Goal: Task Accomplishment & Management: Manage account settings

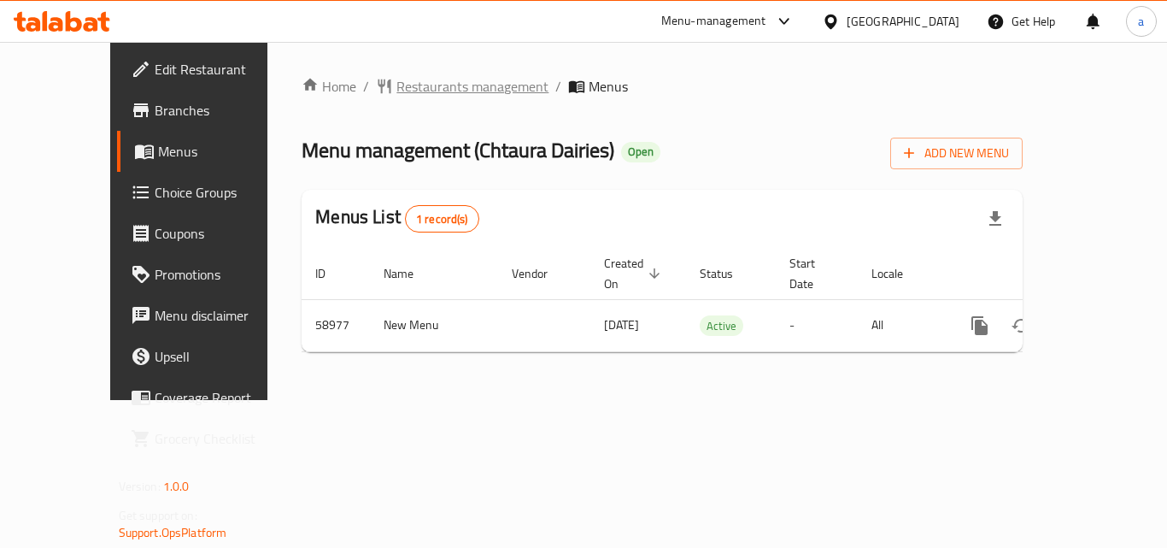
click at [396, 81] on span "Restaurants management" at bounding box center [472, 86] width 152 height 21
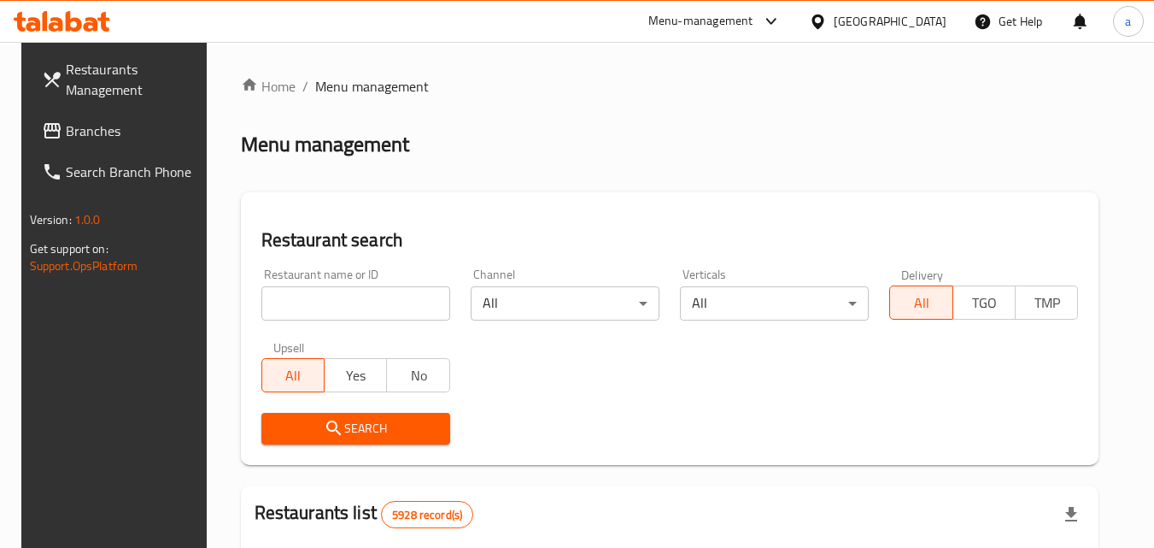
click at [308, 285] on div "Restaurant name or ID Restaurant name or ID" at bounding box center [355, 294] width 189 height 52
click at [315, 305] on input "search" at bounding box center [355, 303] width 189 height 34
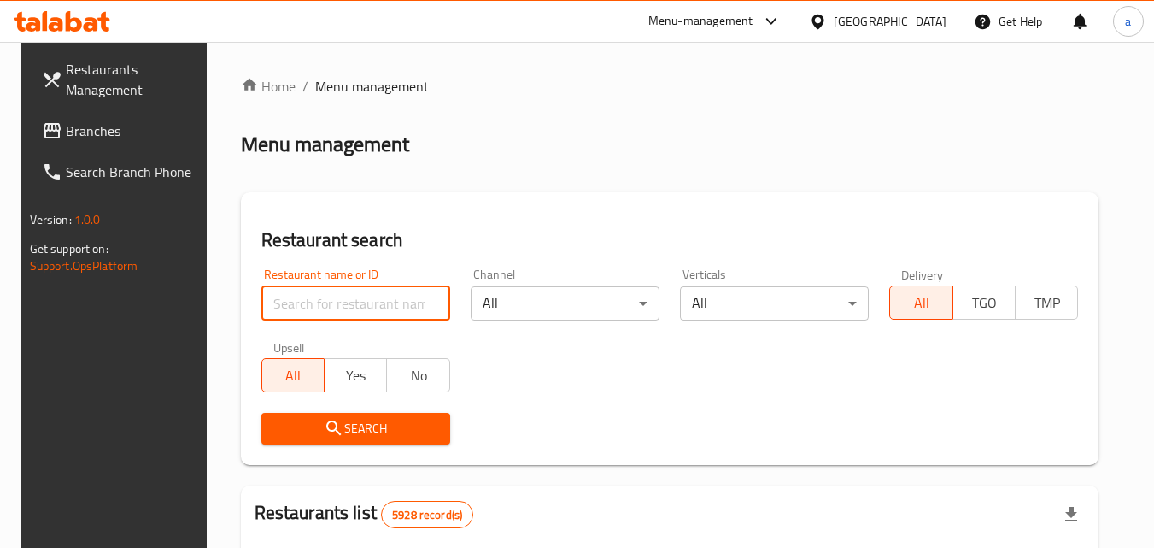
paste input "28583"
type input "28583"
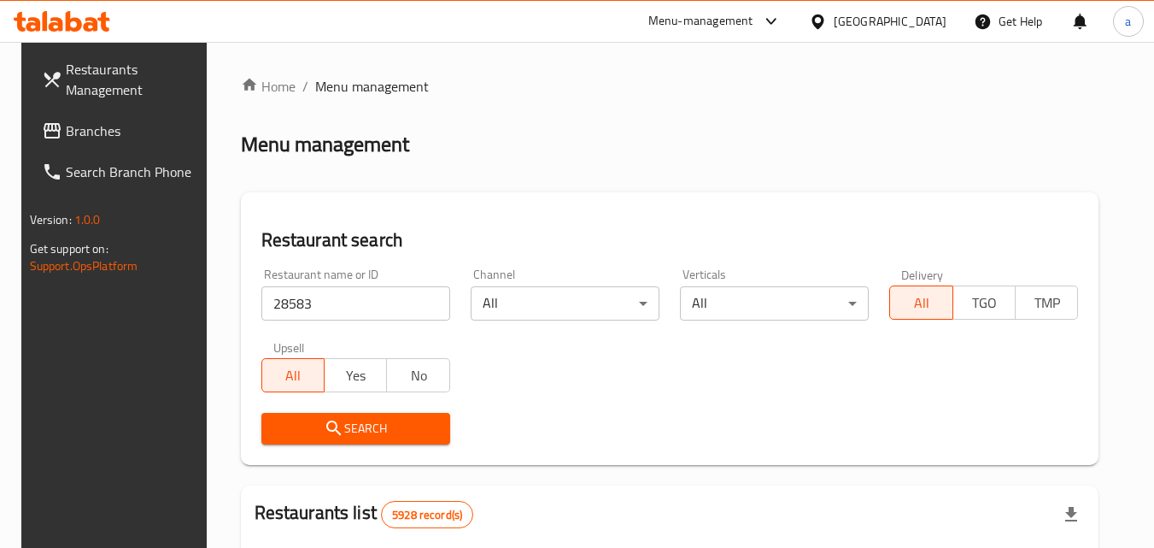
click at [324, 430] on icon "submit" at bounding box center [334, 428] width 21 height 21
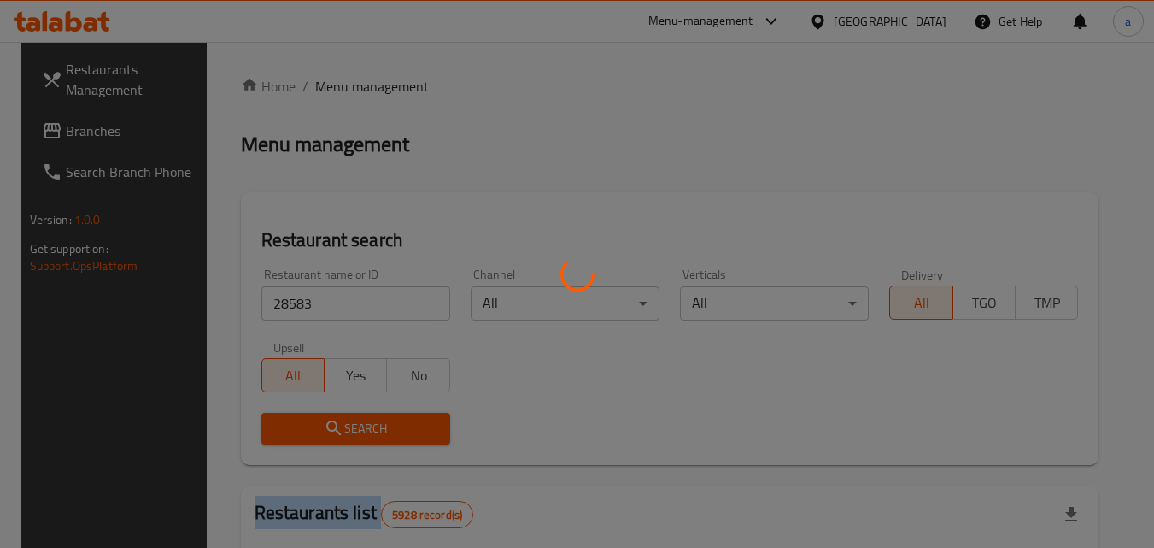
click at [321, 430] on div at bounding box center [577, 274] width 1154 height 548
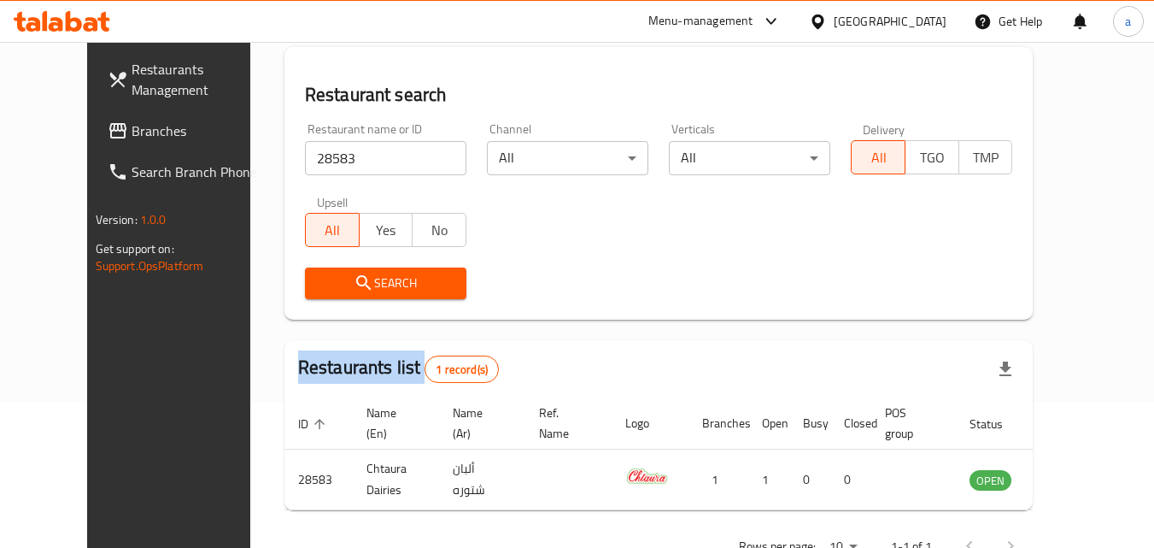
scroll to position [200, 0]
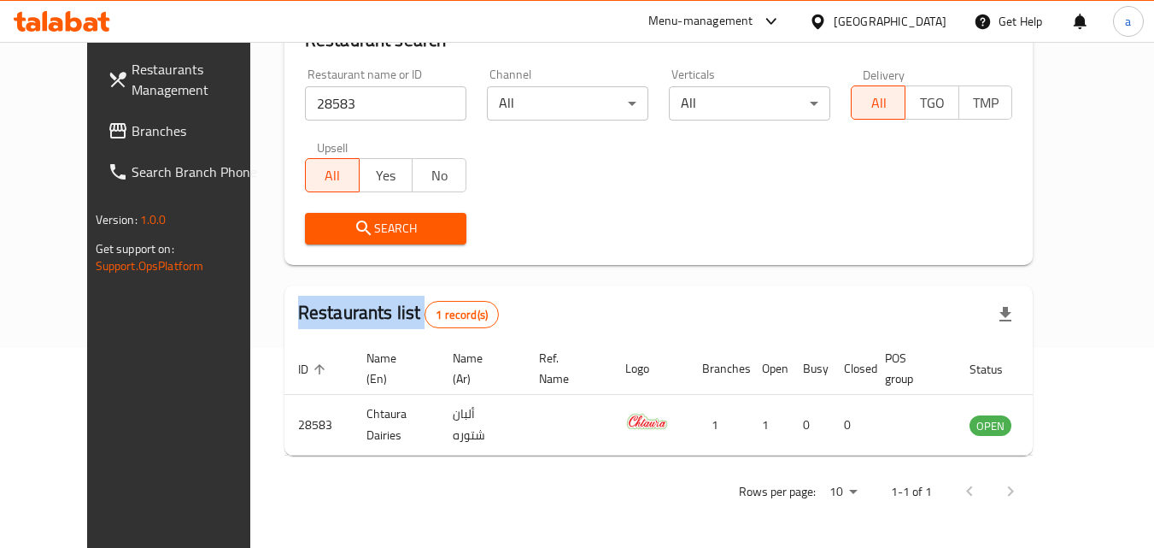
click at [94, 141] on link "Branches" at bounding box center [187, 130] width 186 height 41
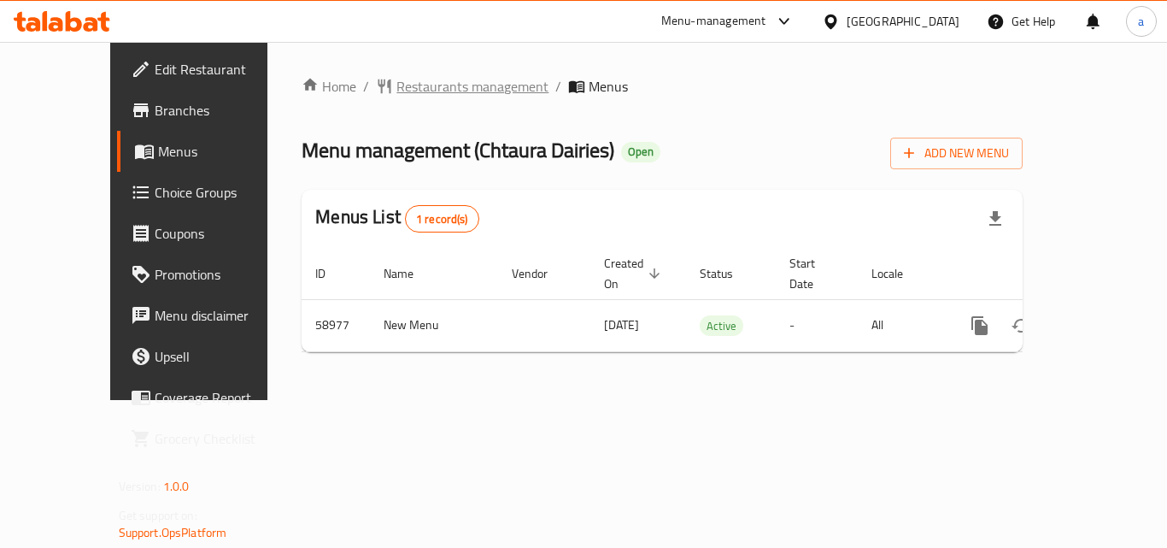
click at [414, 81] on span "Restaurants management" at bounding box center [472, 86] width 152 height 21
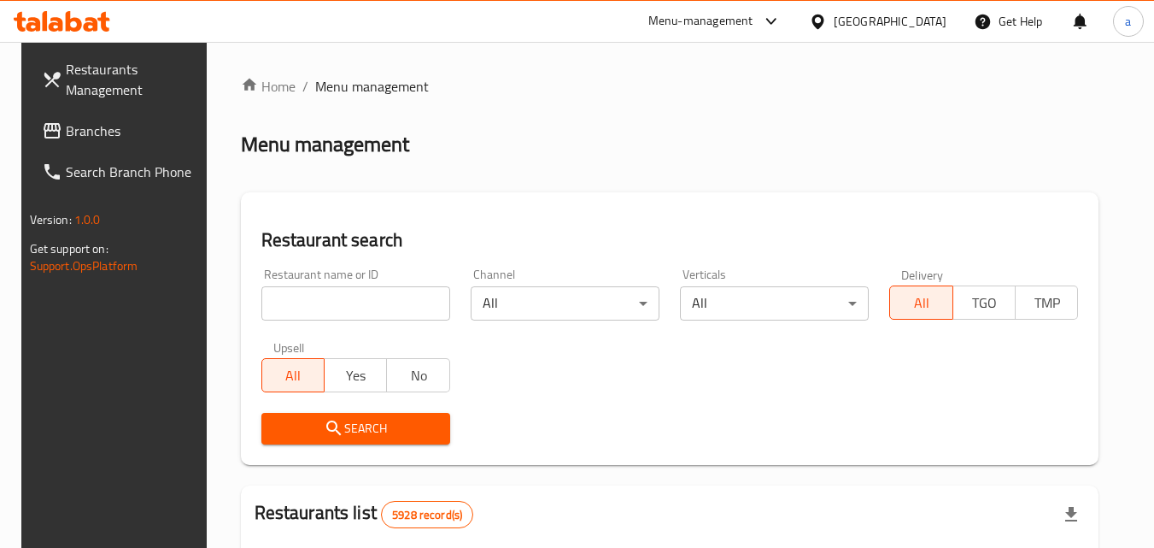
click at [379, 315] on input "search" at bounding box center [355, 303] width 189 height 34
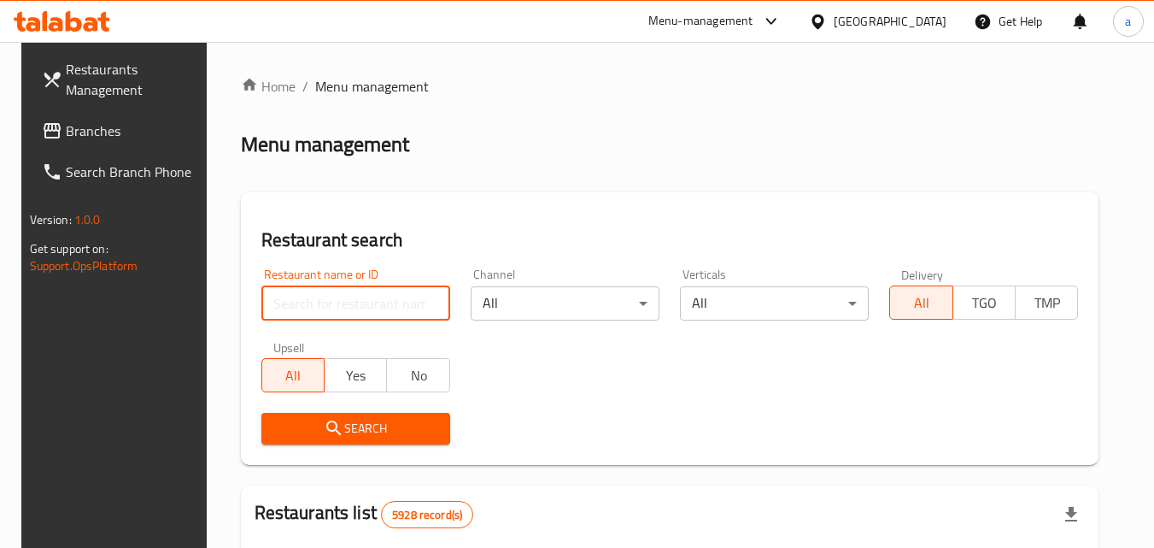
paste input "28583"
type input "28583"
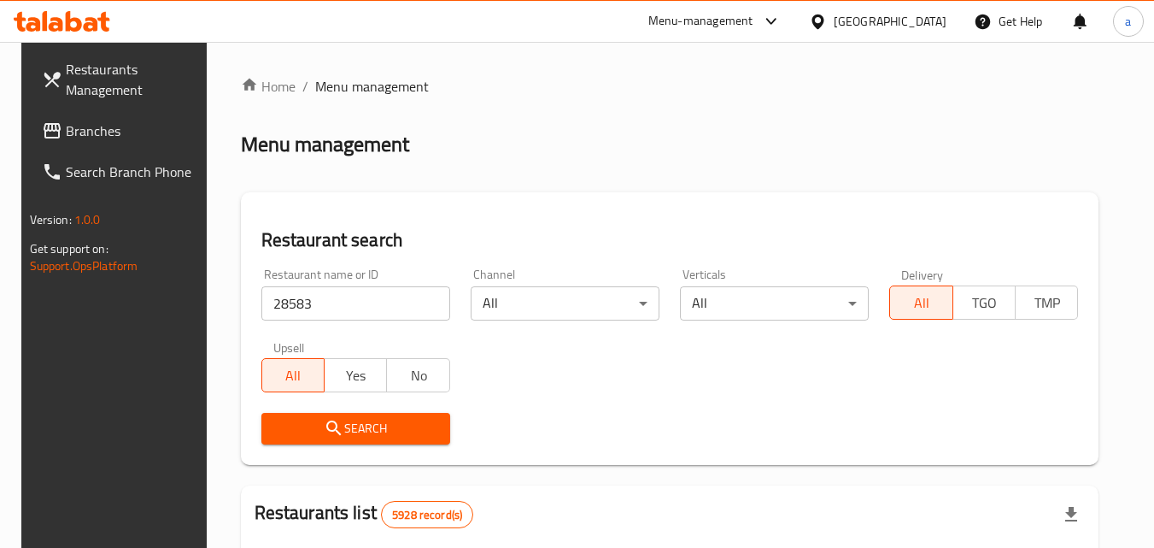
click at [371, 442] on button "Search" at bounding box center [355, 429] width 189 height 32
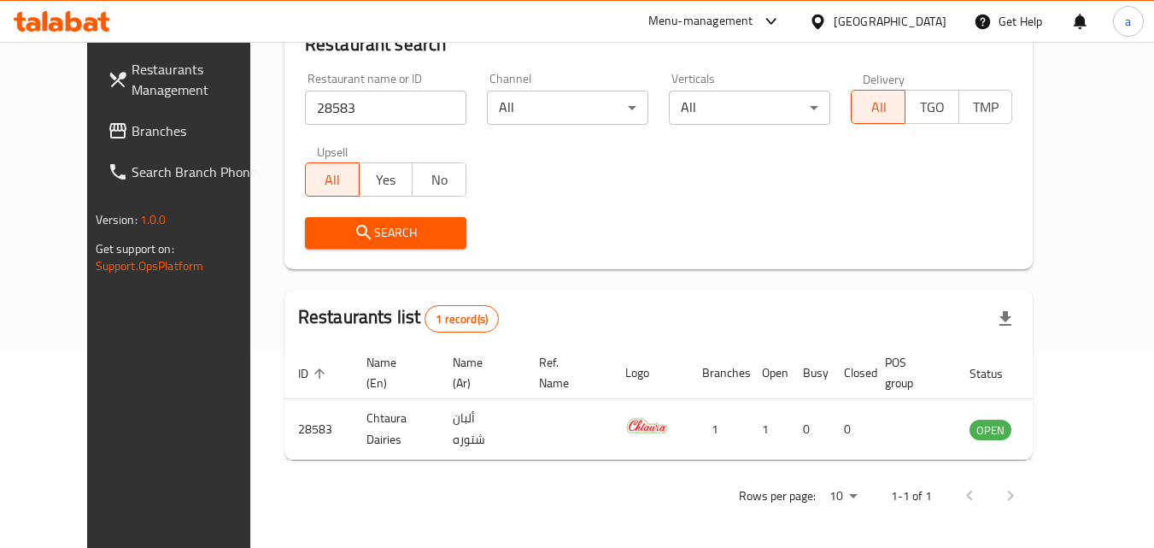
scroll to position [200, 0]
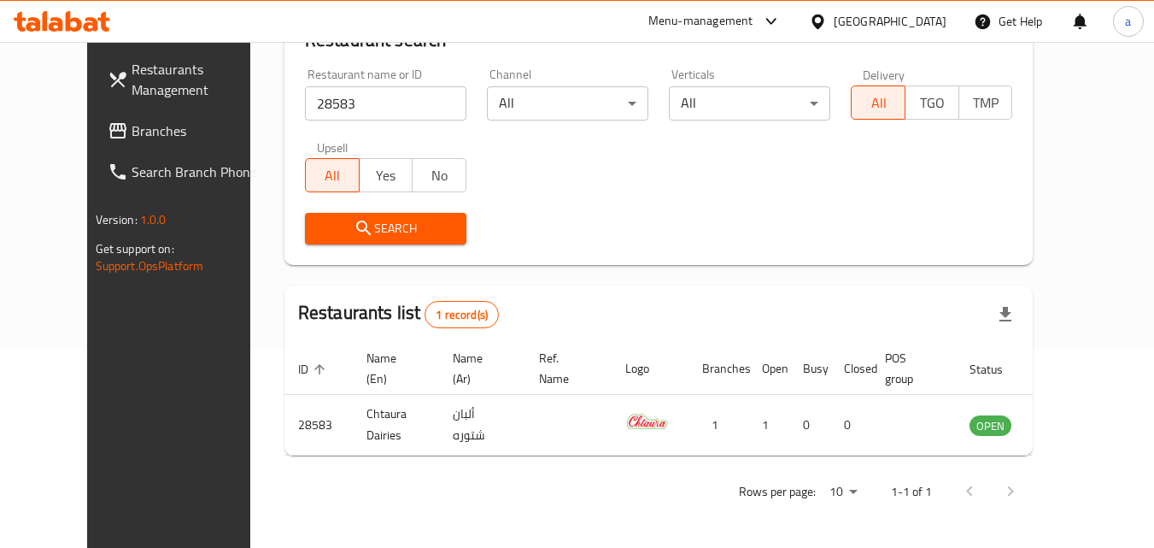
click at [928, 10] on div "Bahrain" at bounding box center [877, 21] width 165 height 41
click at [915, 9] on div "Bahrain" at bounding box center [877, 21] width 165 height 41
click at [910, 21] on div "Bahrain" at bounding box center [890, 21] width 113 height 19
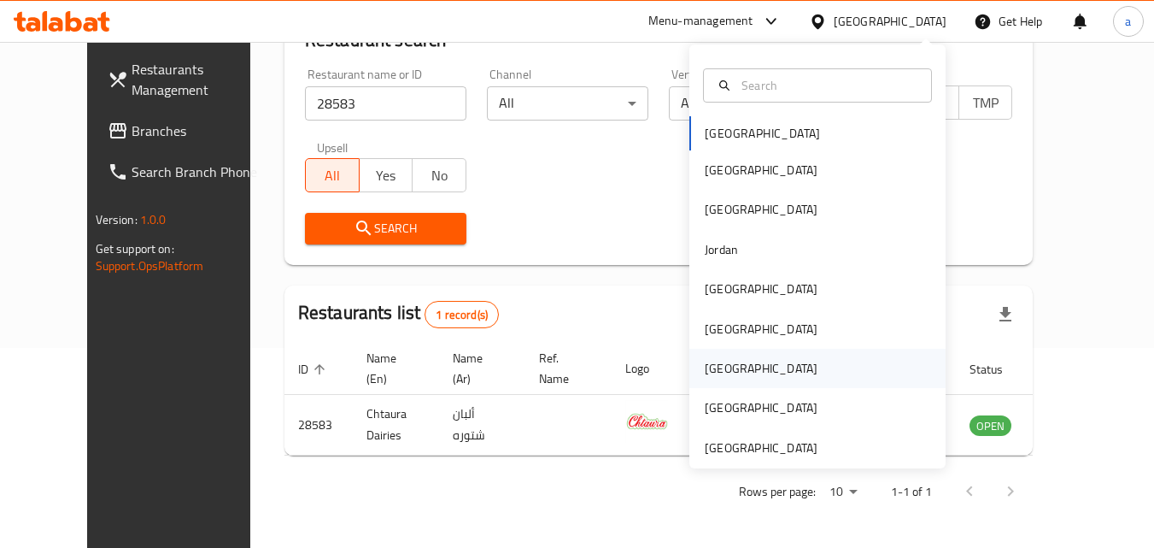
click at [806, 358] on div "[GEOGRAPHIC_DATA]" at bounding box center [817, 368] width 256 height 39
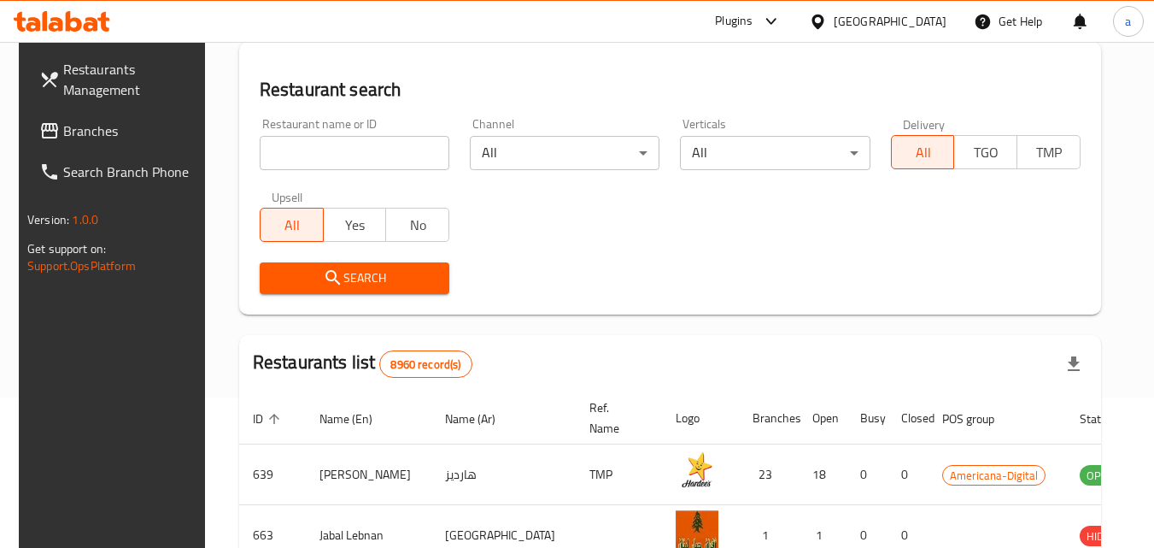
scroll to position [200, 0]
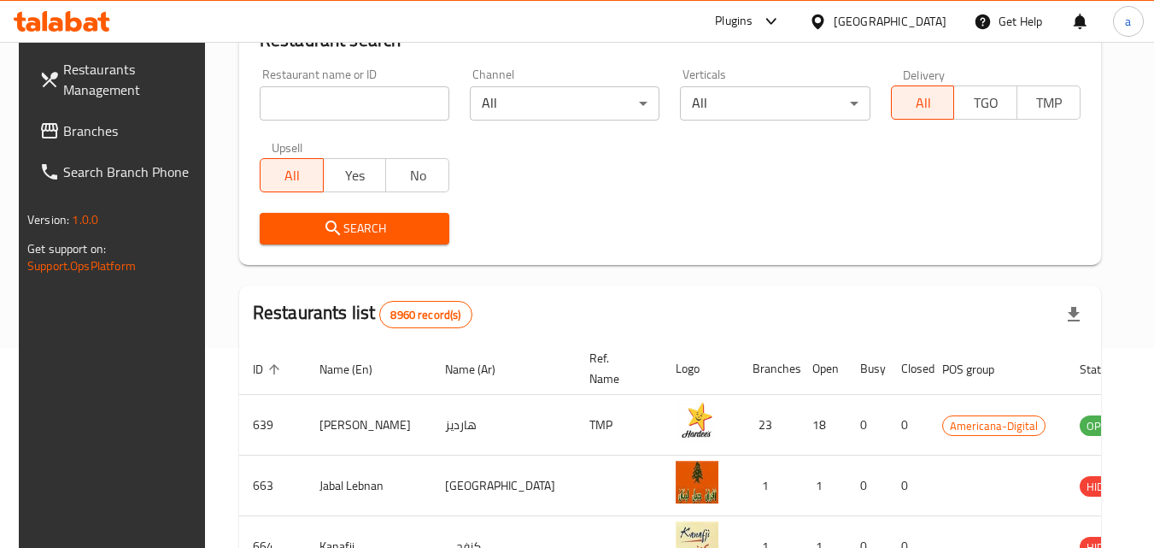
click at [159, 120] on span "Branches" at bounding box center [130, 130] width 135 height 21
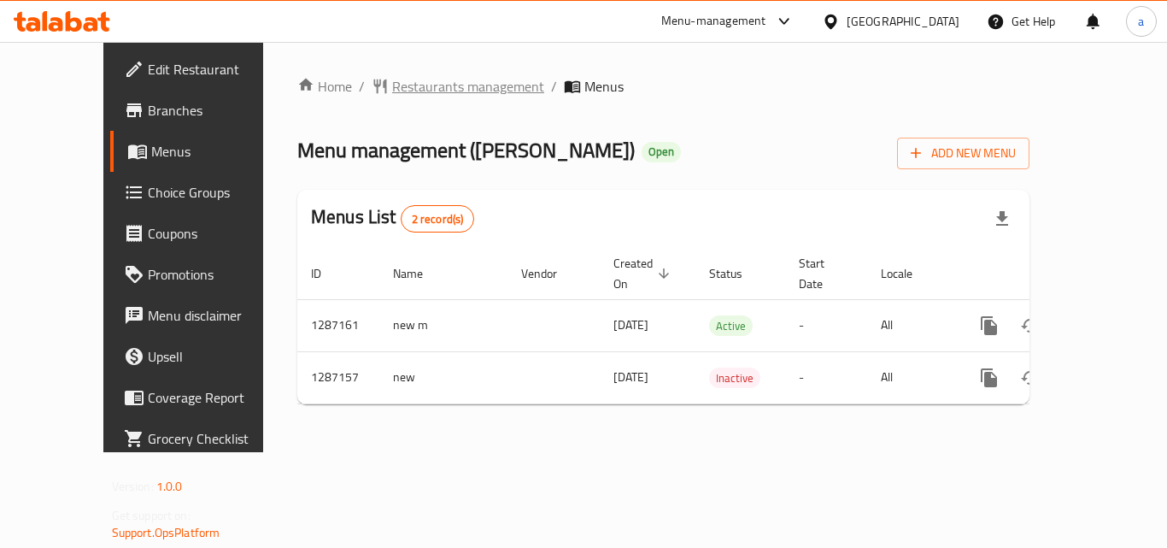
click at [392, 86] on span "Restaurants management" at bounding box center [468, 86] width 152 height 21
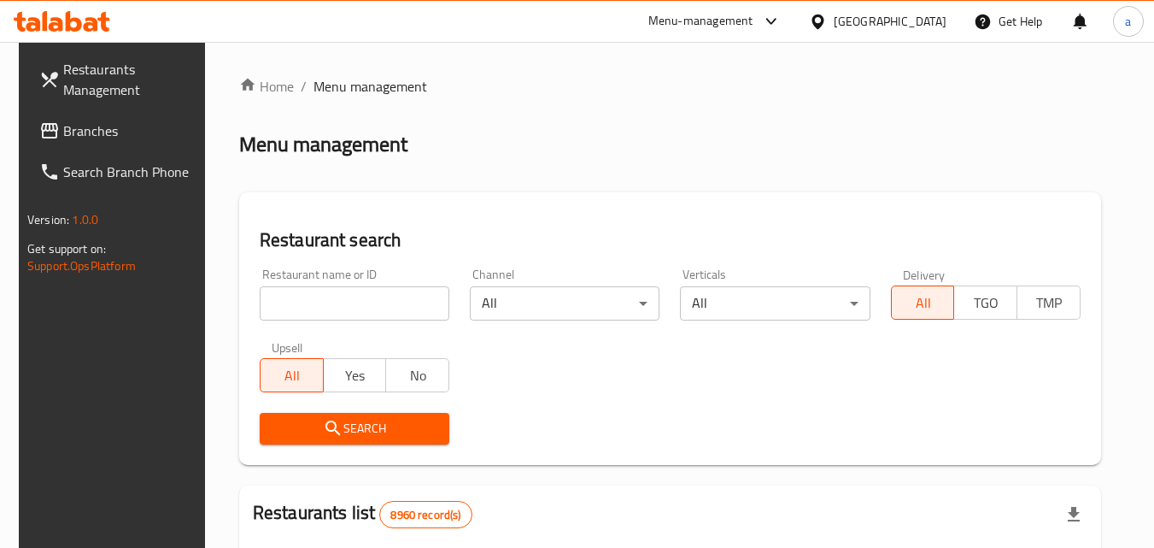
click at [392, 291] on input "search" at bounding box center [355, 303] width 190 height 34
paste input "696575"
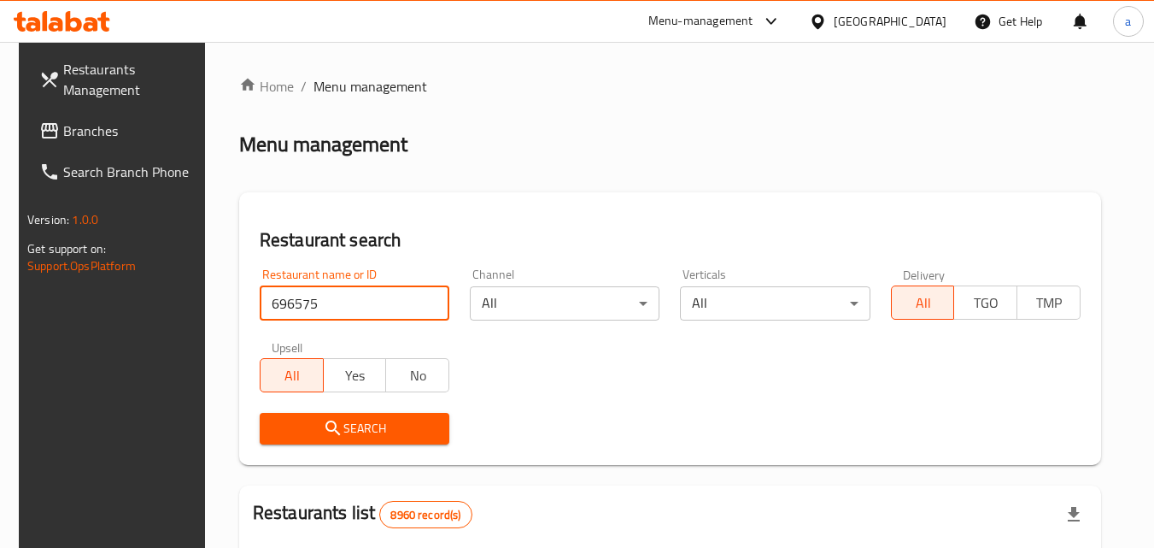
type input "696575"
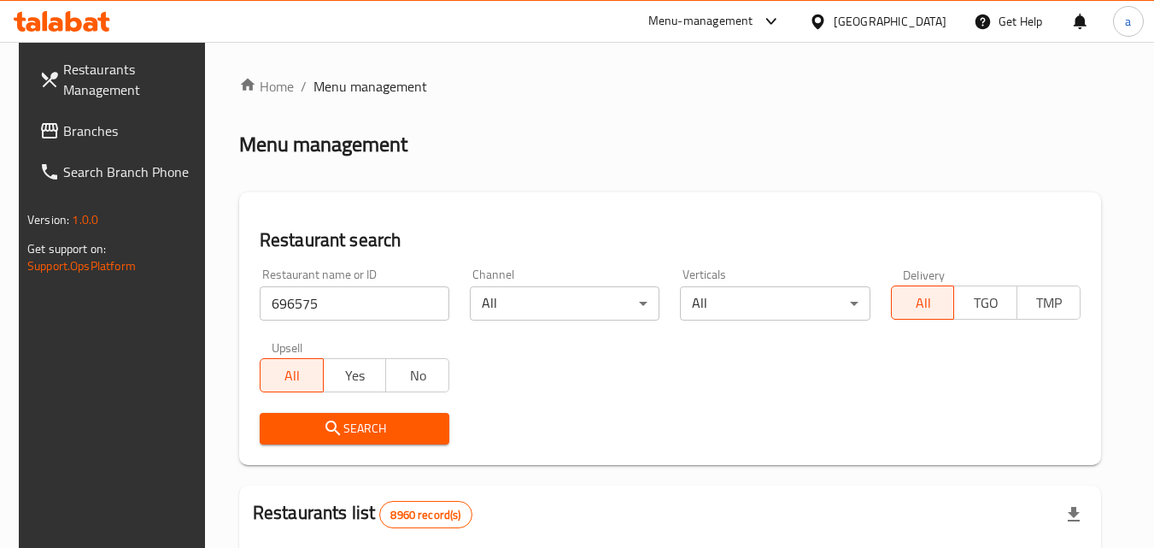
click at [395, 427] on span "Search" at bounding box center [354, 428] width 162 height 21
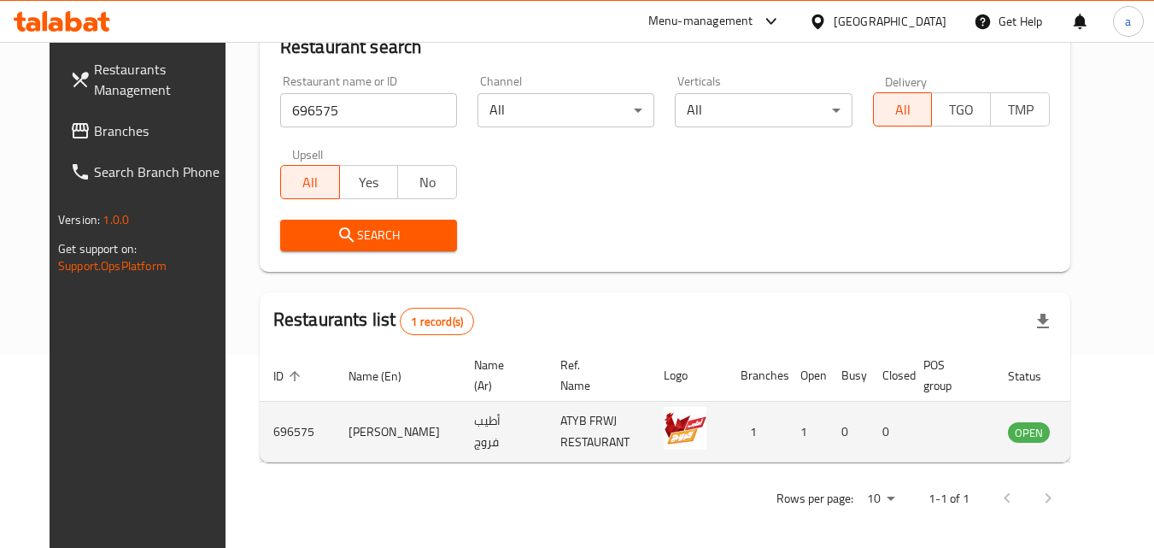
scroll to position [200, 0]
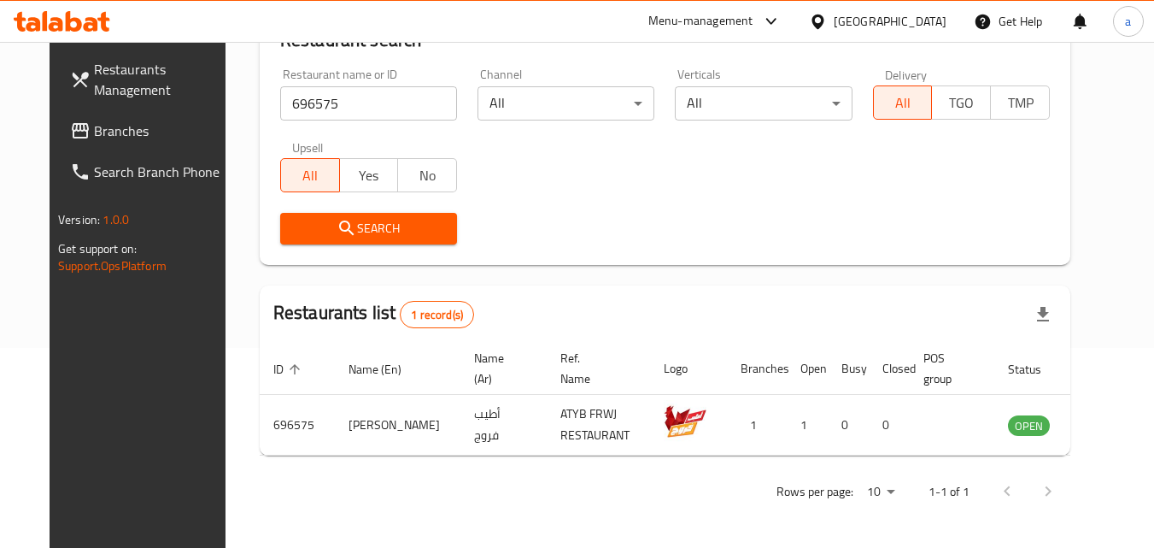
click at [134, 131] on span "Branches" at bounding box center [161, 130] width 135 height 21
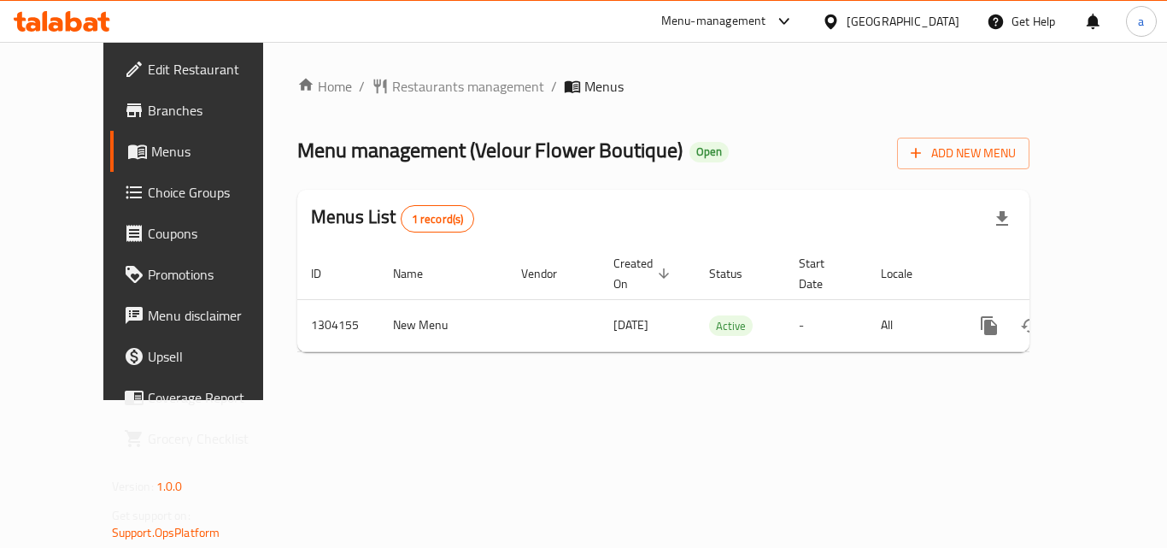
click at [392, 89] on span "Restaurants management" at bounding box center [468, 86] width 152 height 21
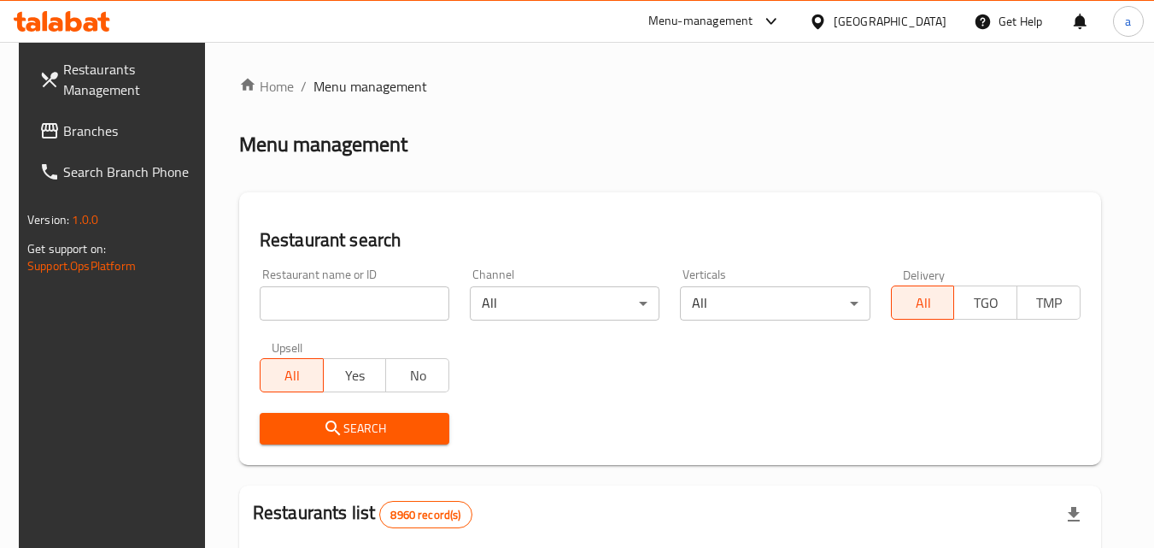
click at [333, 302] on input "search" at bounding box center [355, 303] width 190 height 34
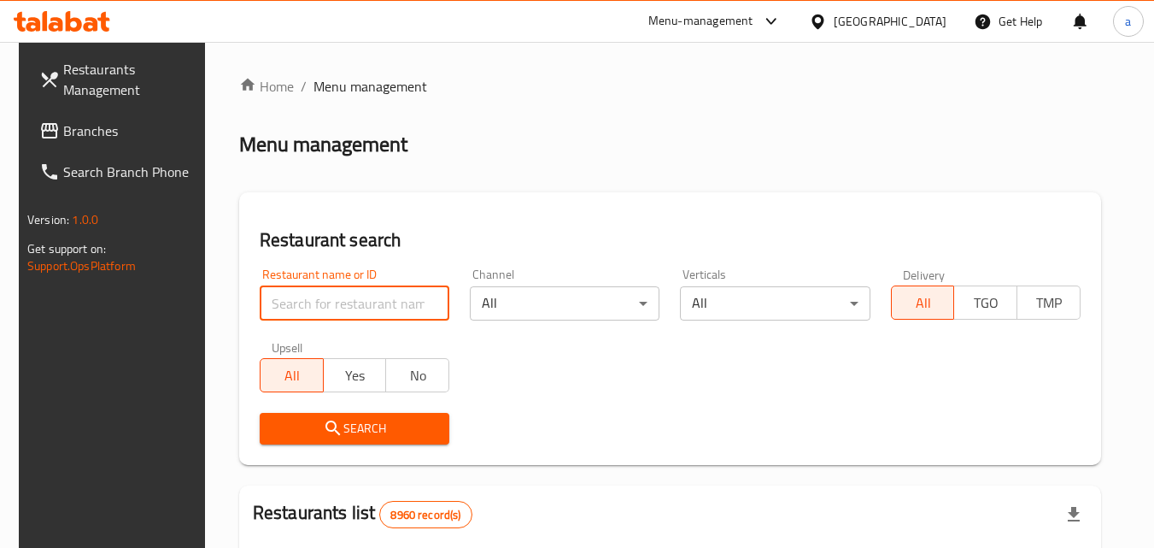
paste input "703085"
type input "703085"
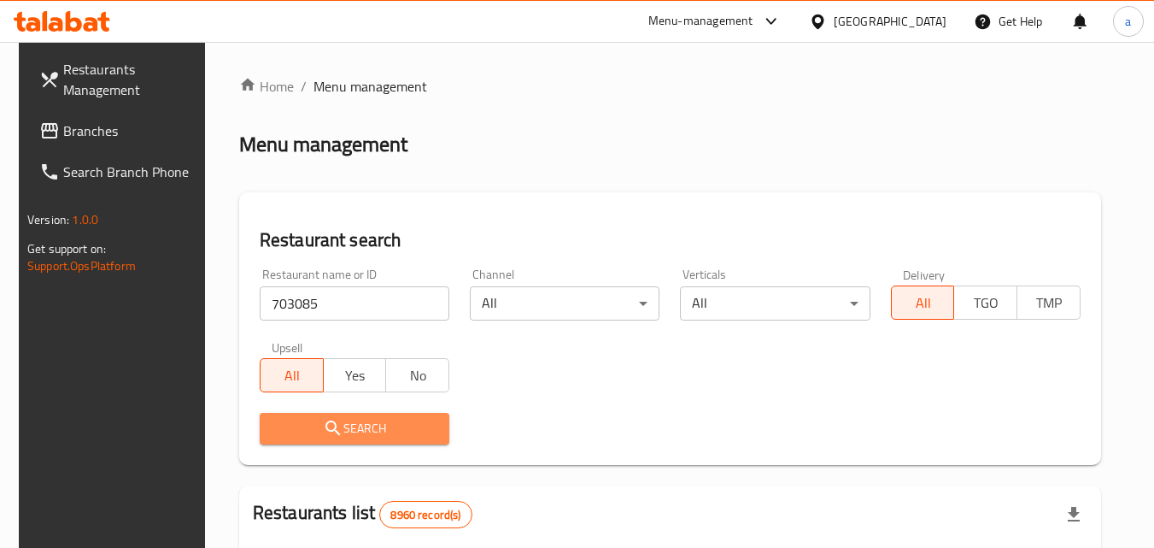
click at [326, 425] on icon "submit" at bounding box center [333, 428] width 21 height 21
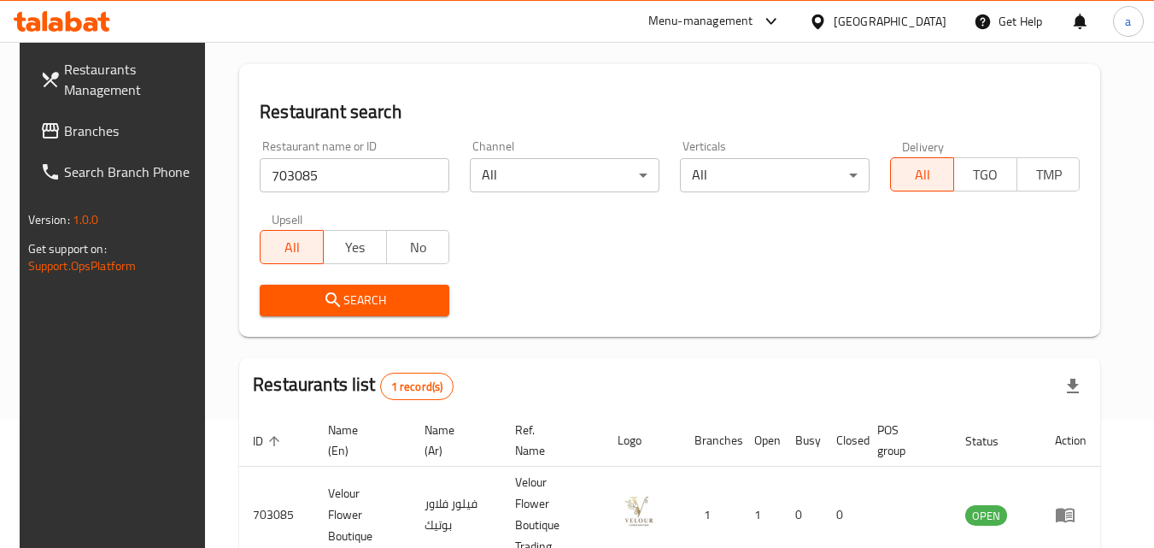
scroll to position [214, 0]
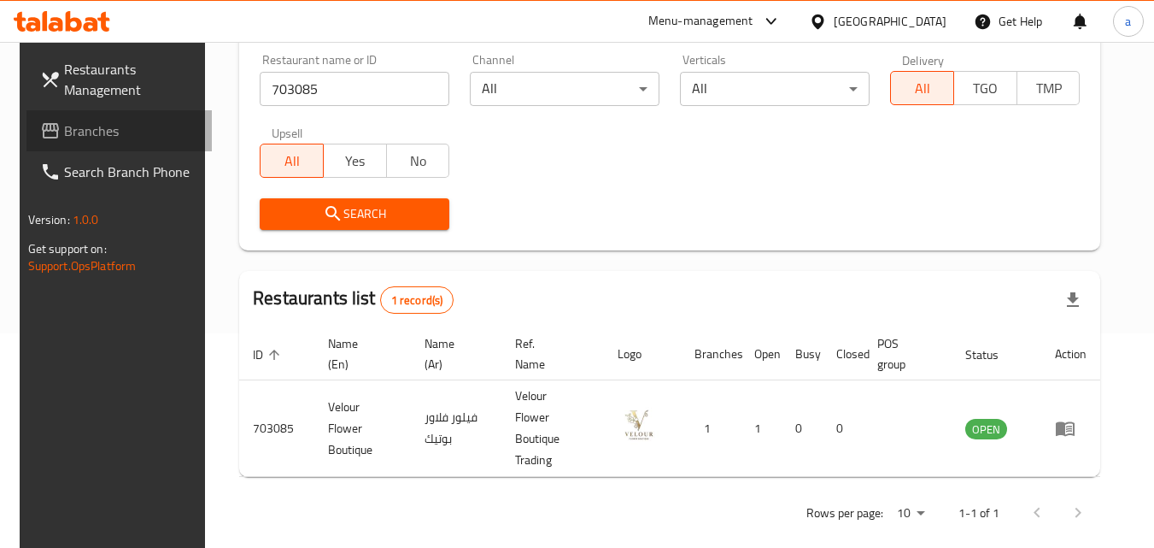
click at [105, 137] on span "Branches" at bounding box center [131, 130] width 135 height 21
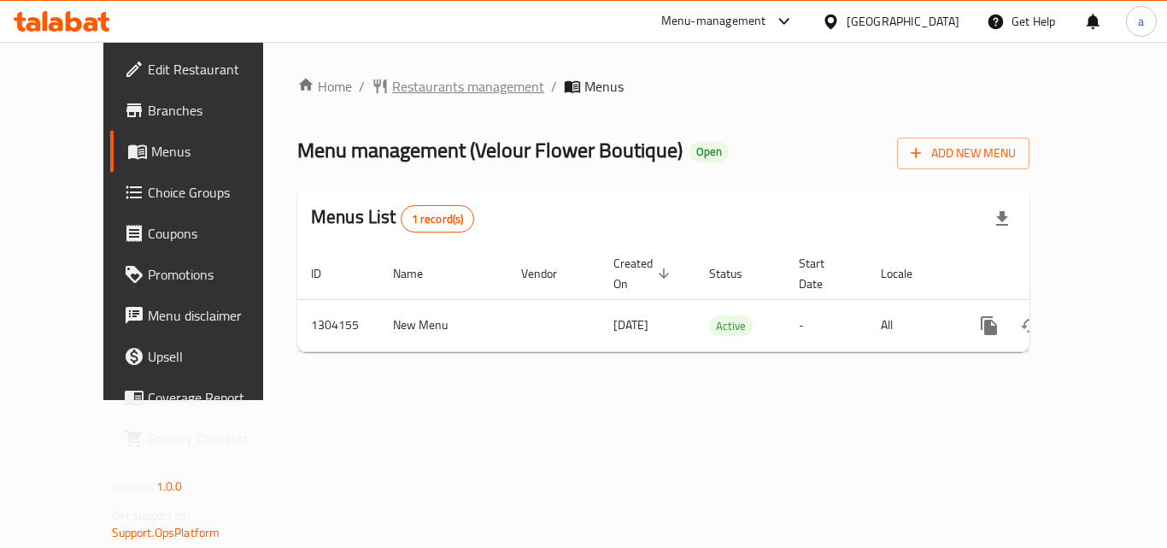
click at [392, 88] on span "Restaurants management" at bounding box center [468, 86] width 152 height 21
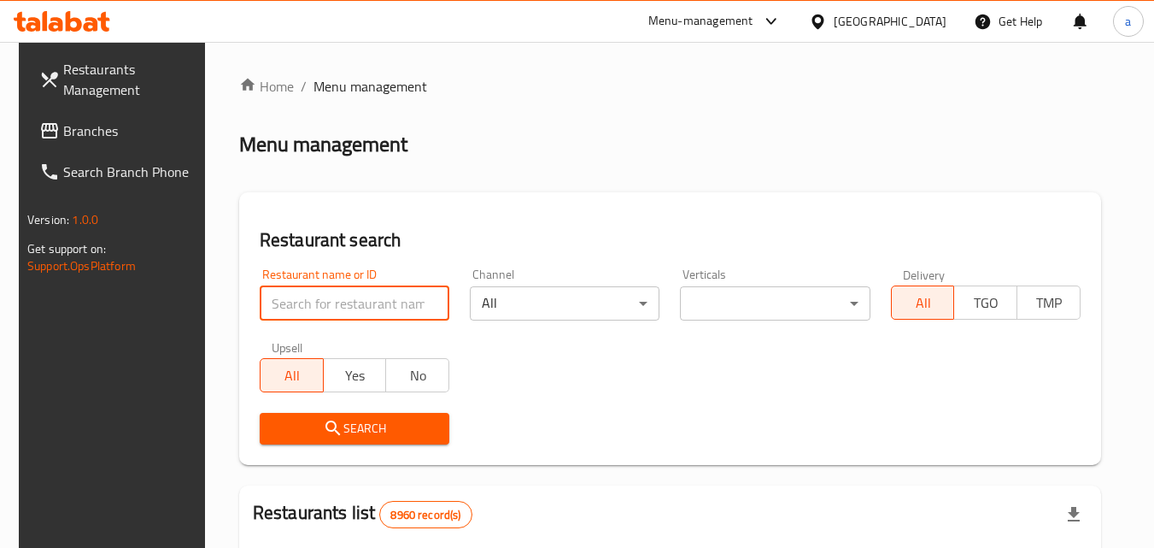
click at [359, 290] on input "search" at bounding box center [355, 303] width 190 height 34
paste input "703085"
type input "703085"
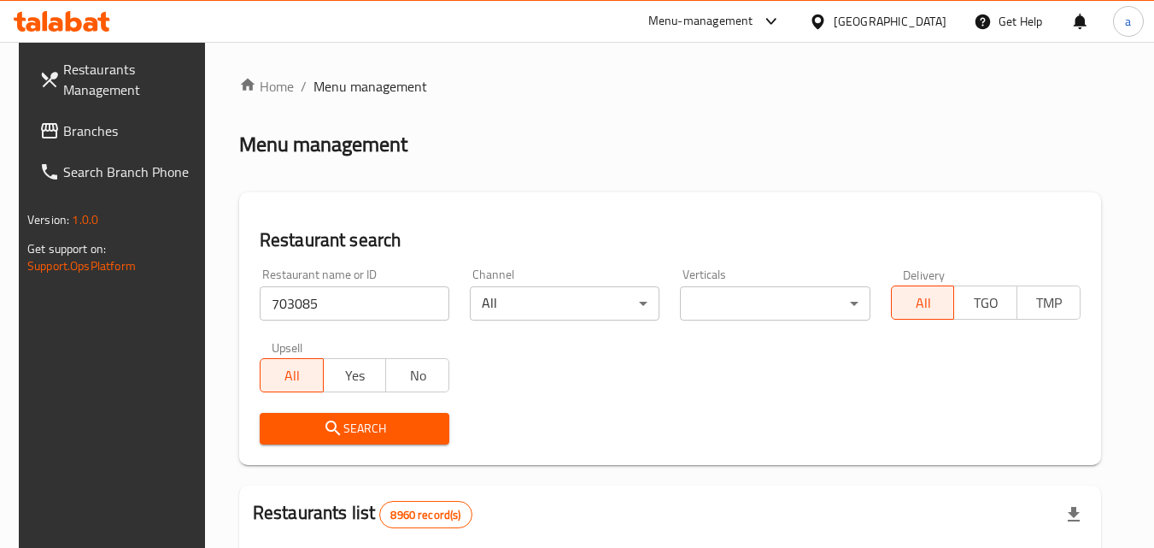
click at [326, 418] on icon "submit" at bounding box center [333, 428] width 21 height 21
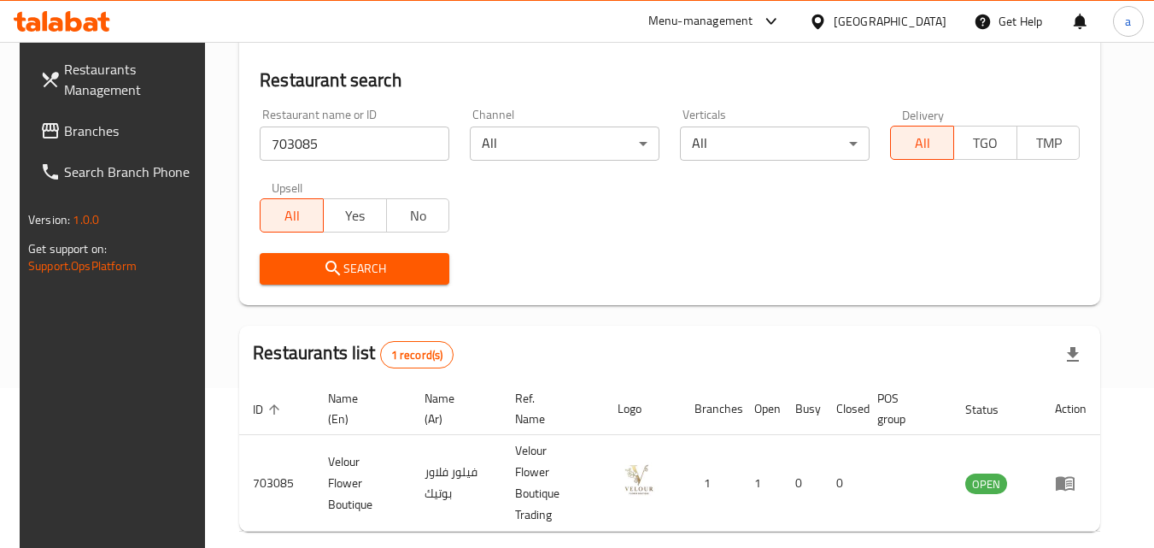
scroll to position [214, 0]
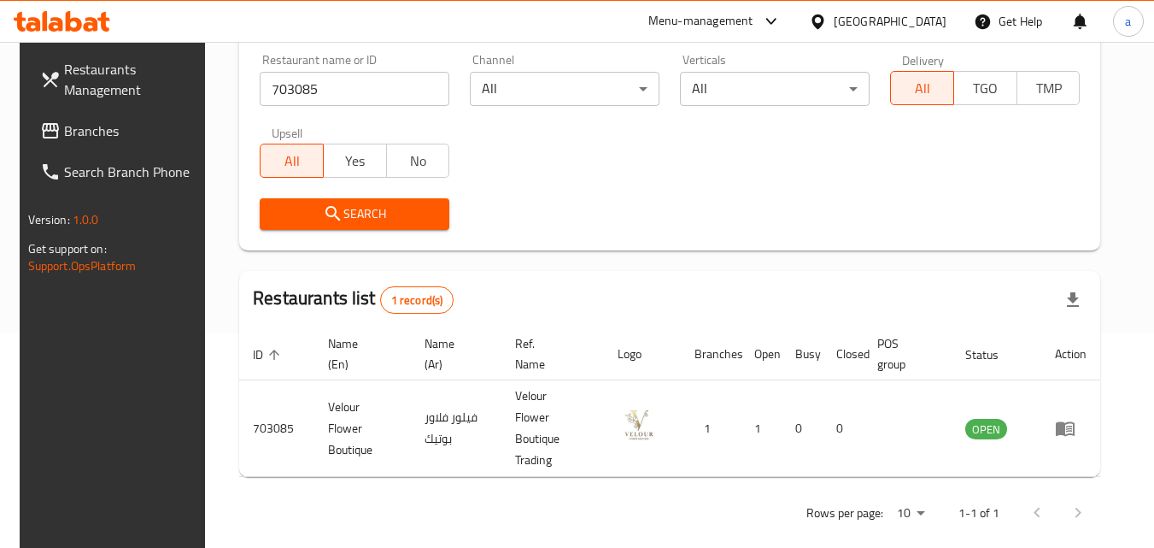
click at [924, 14] on div "Qatar" at bounding box center [890, 21] width 113 height 19
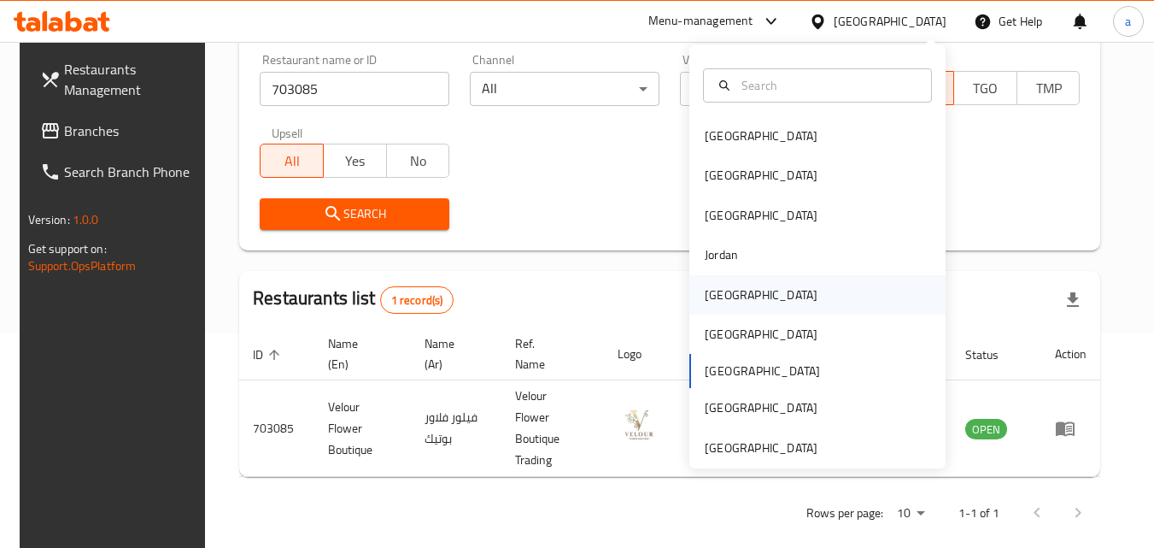
click at [823, 296] on div "[GEOGRAPHIC_DATA]" at bounding box center [817, 294] width 256 height 39
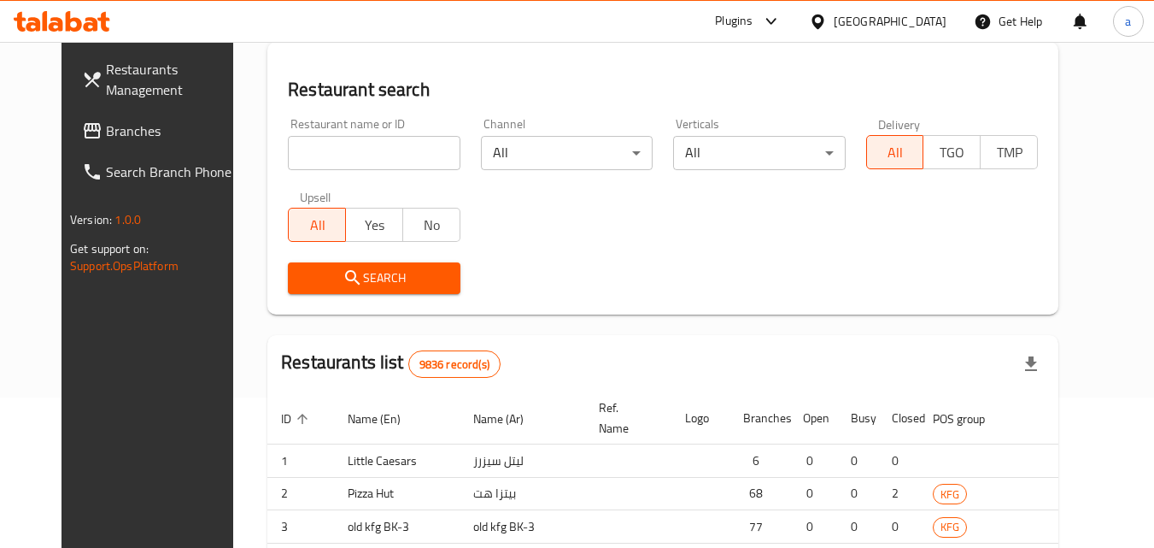
scroll to position [214, 0]
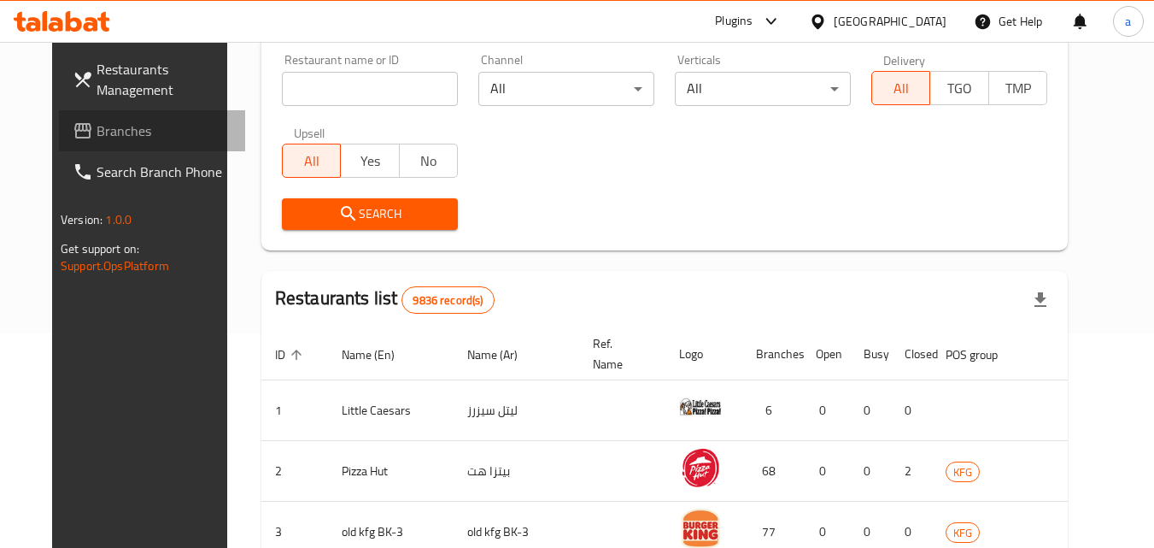
click at [125, 131] on span "Branches" at bounding box center [164, 130] width 135 height 21
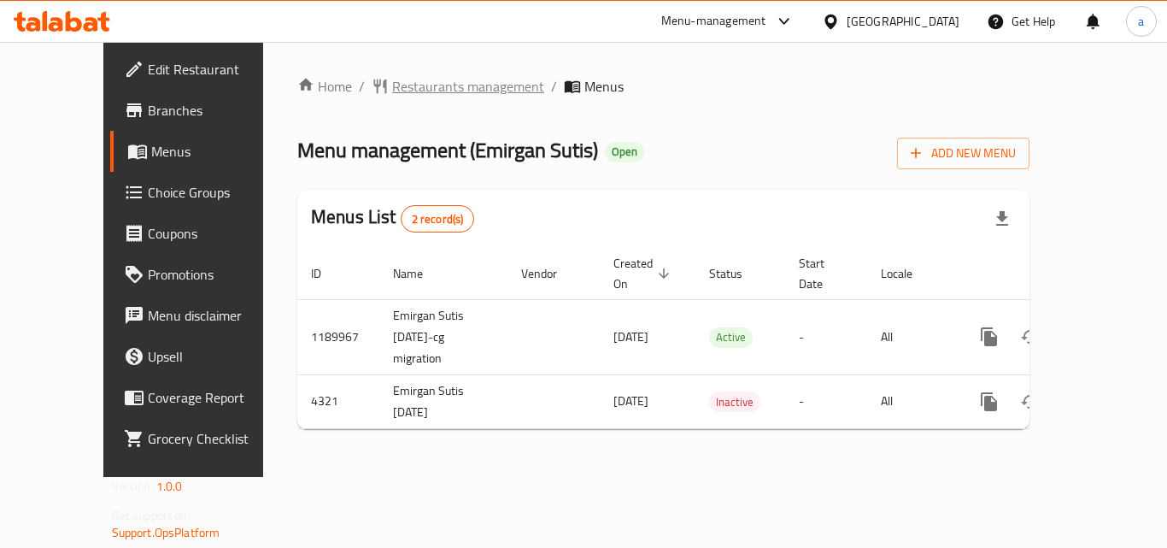
click at [392, 91] on span "Restaurants management" at bounding box center [468, 86] width 152 height 21
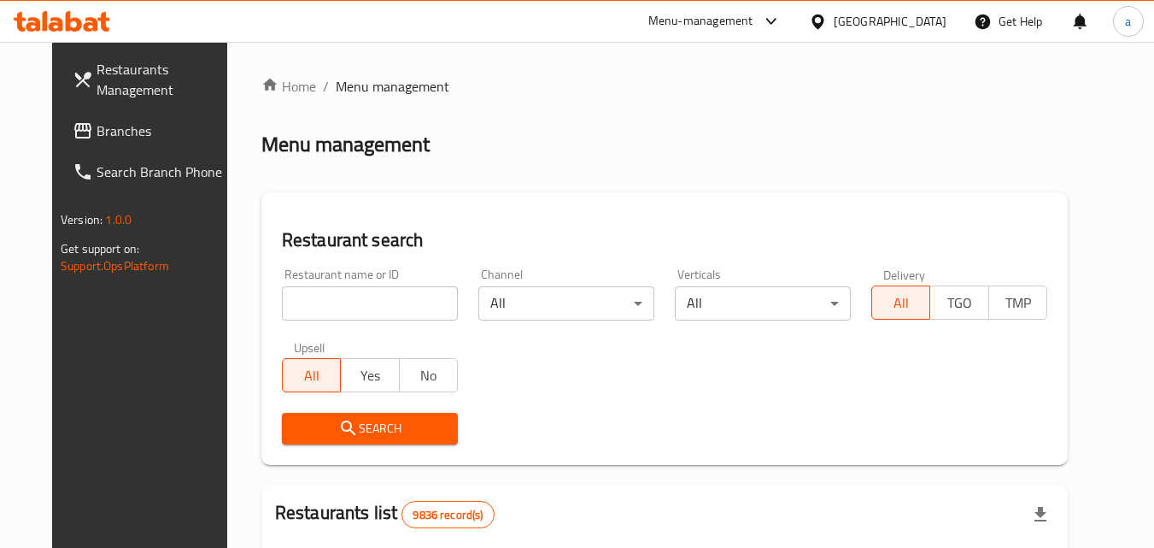
click at [285, 210] on div "Restaurant search Restaurant name or ID Restaurant name or ID Channel All ​ Ver…" at bounding box center [664, 328] width 806 height 272
click at [341, 305] on input "search" at bounding box center [370, 303] width 176 height 34
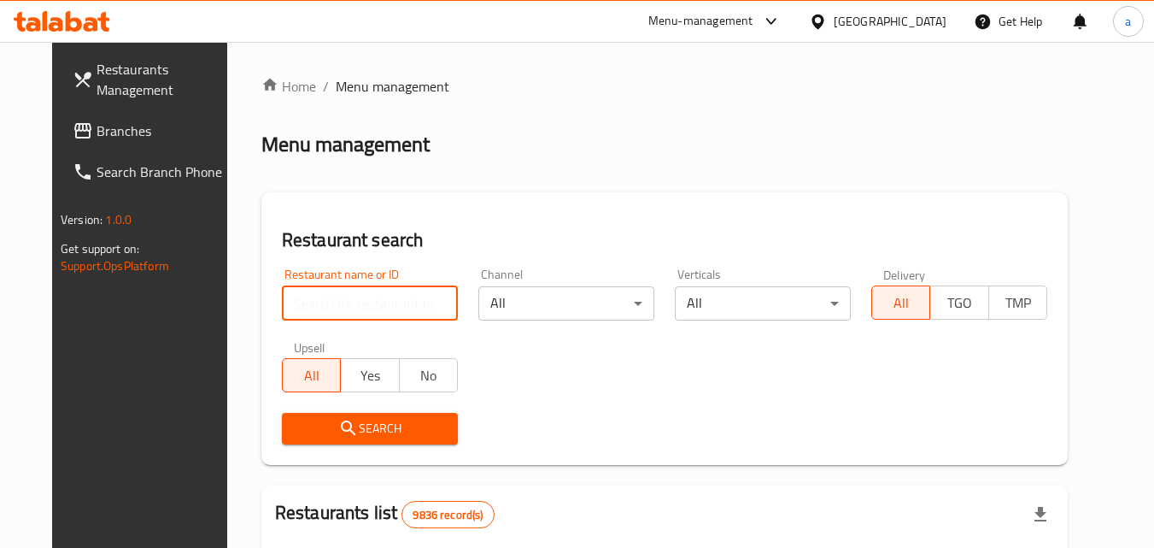
paste input "2744"
type input "2744"
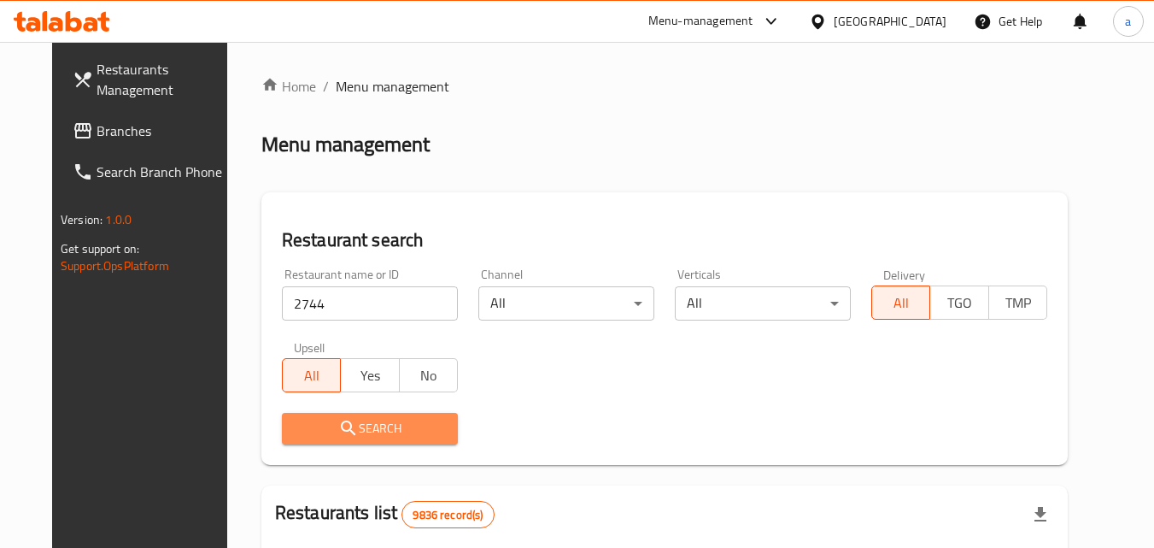
click at [395, 425] on span "Search" at bounding box center [370, 428] width 149 height 21
click at [395, 425] on div at bounding box center [577, 274] width 1154 height 548
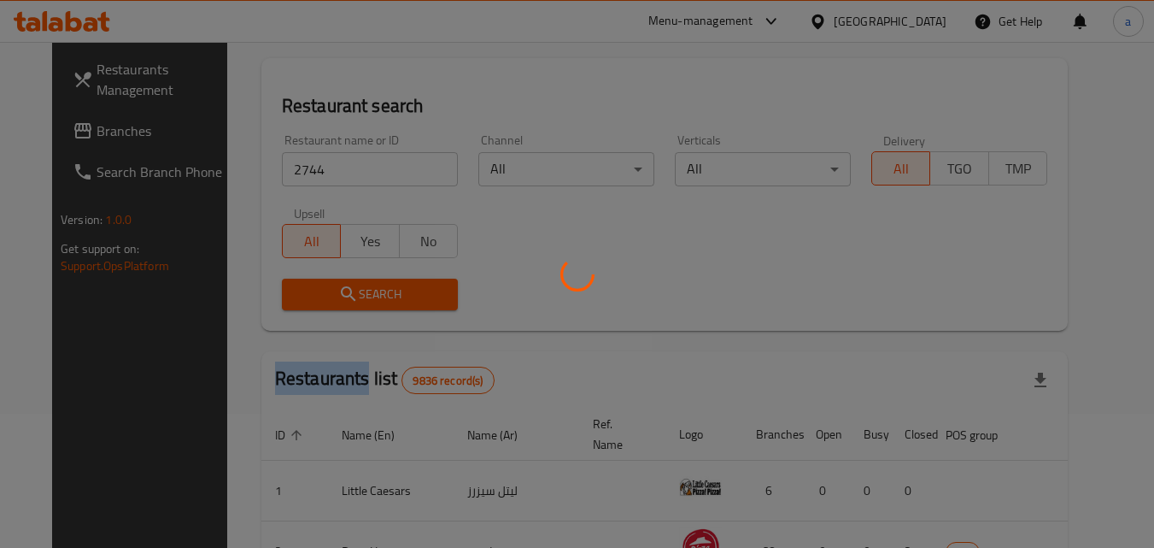
scroll to position [171, 0]
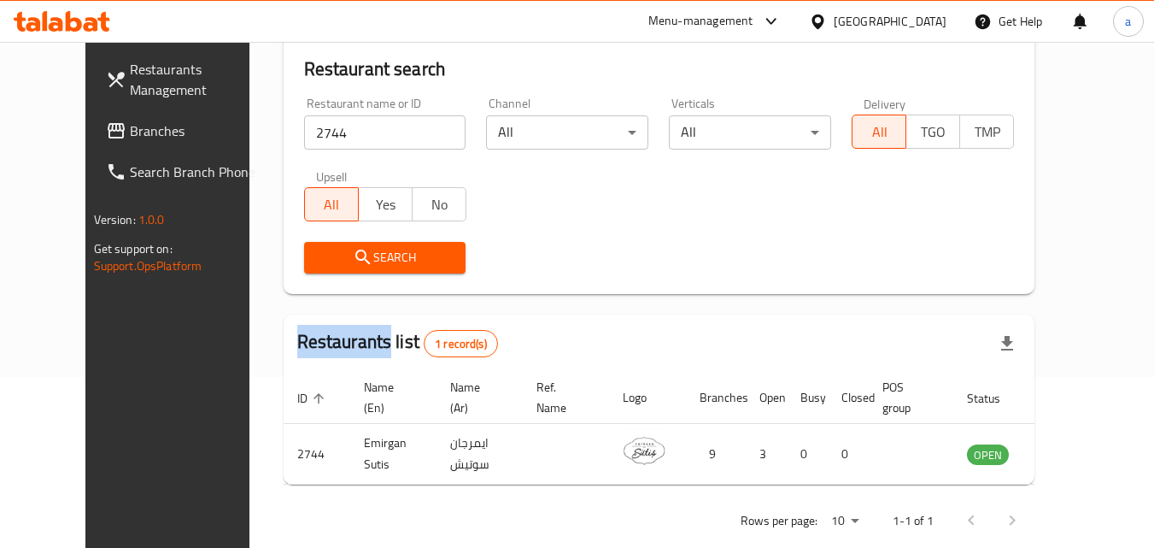
click at [130, 127] on span "Branches" at bounding box center [197, 130] width 135 height 21
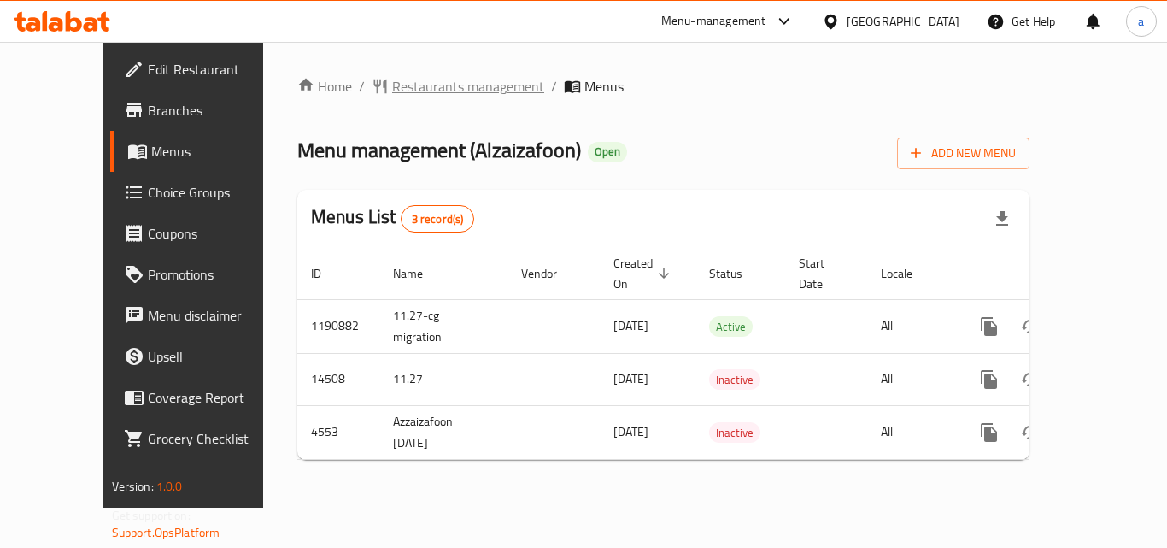
click at [392, 87] on span "Restaurants management" at bounding box center [468, 86] width 152 height 21
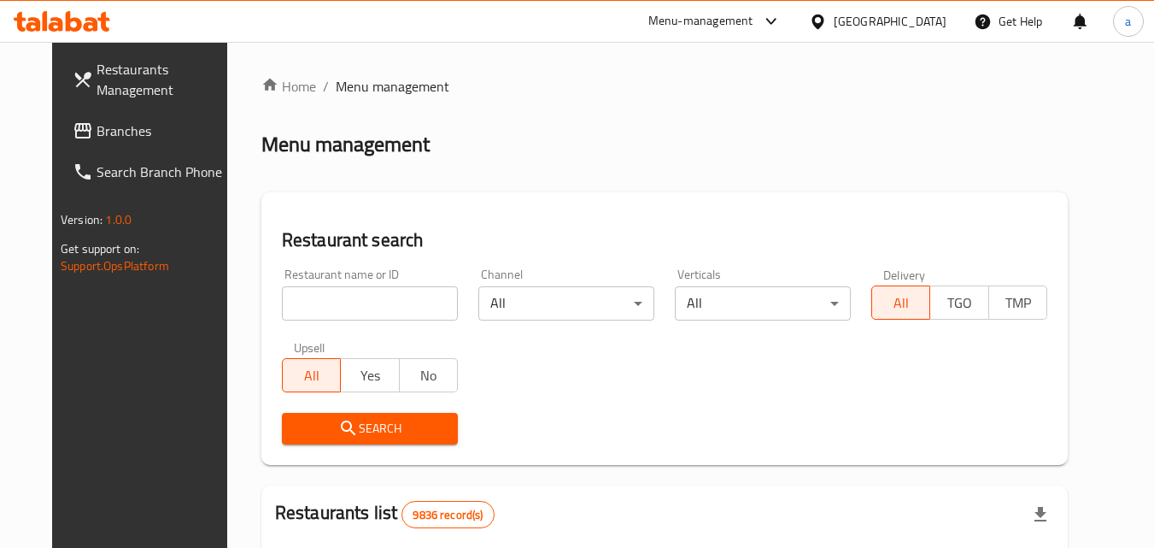
click at [355, 301] on input "search" at bounding box center [370, 303] width 176 height 34
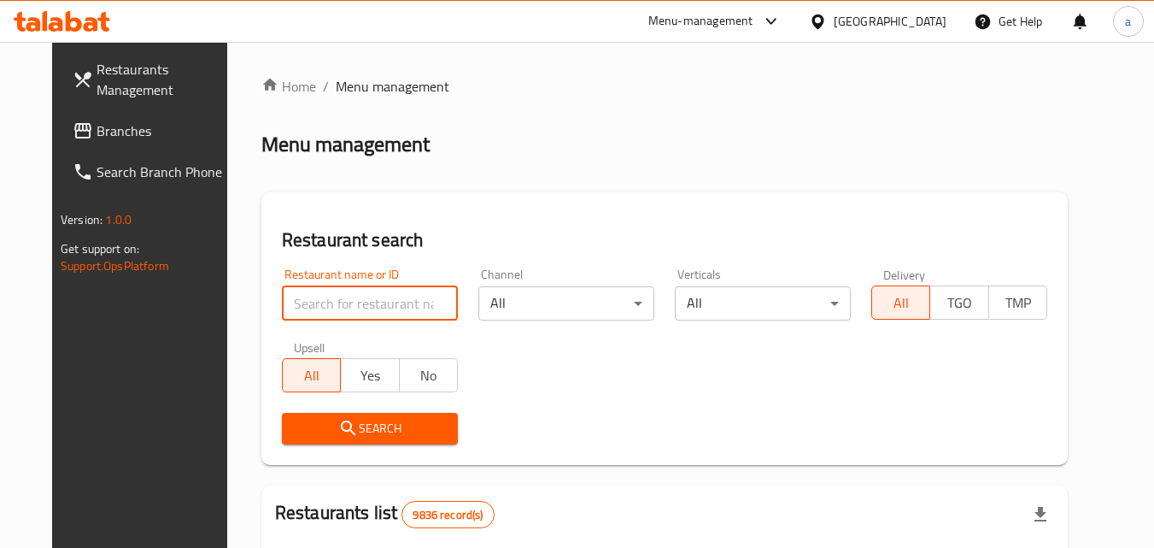
paste input "2880"
type input "2880"
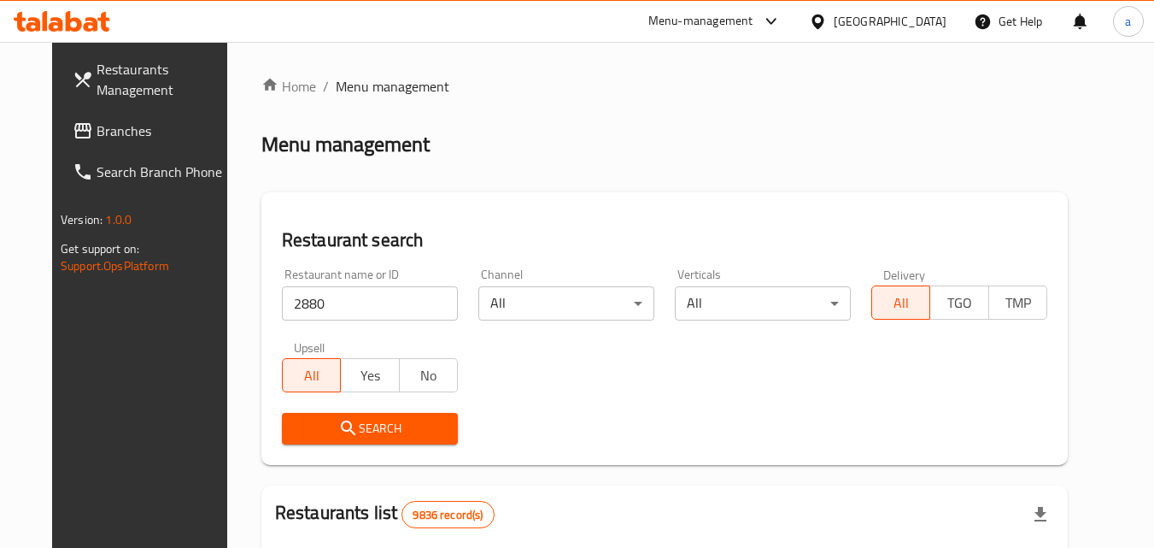
click at [356, 431] on span "Search" at bounding box center [370, 428] width 149 height 21
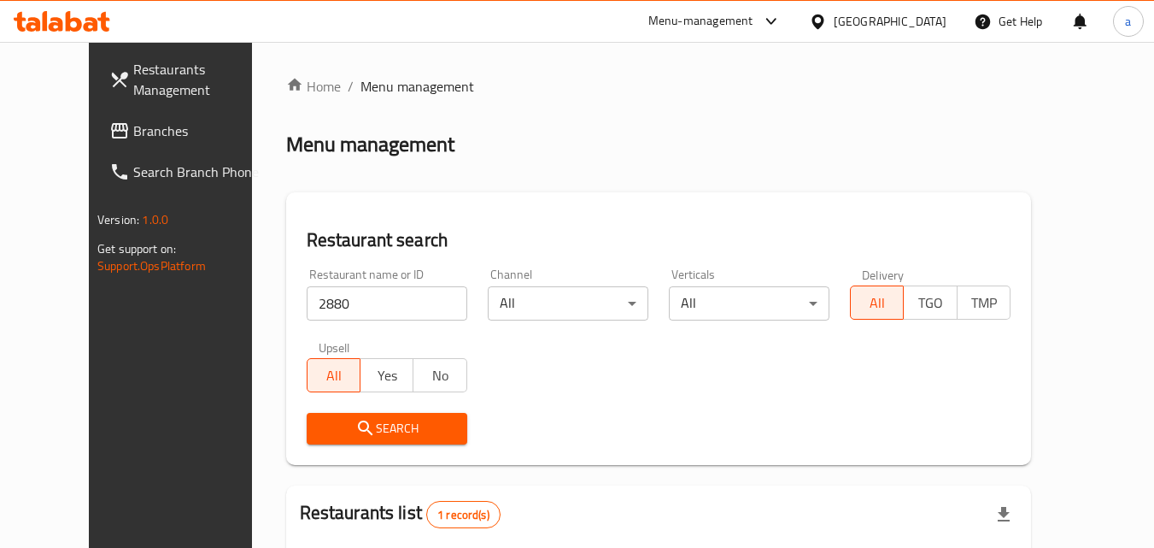
scroll to position [200, 0]
